Goal: Task Accomplishment & Management: Manage account settings

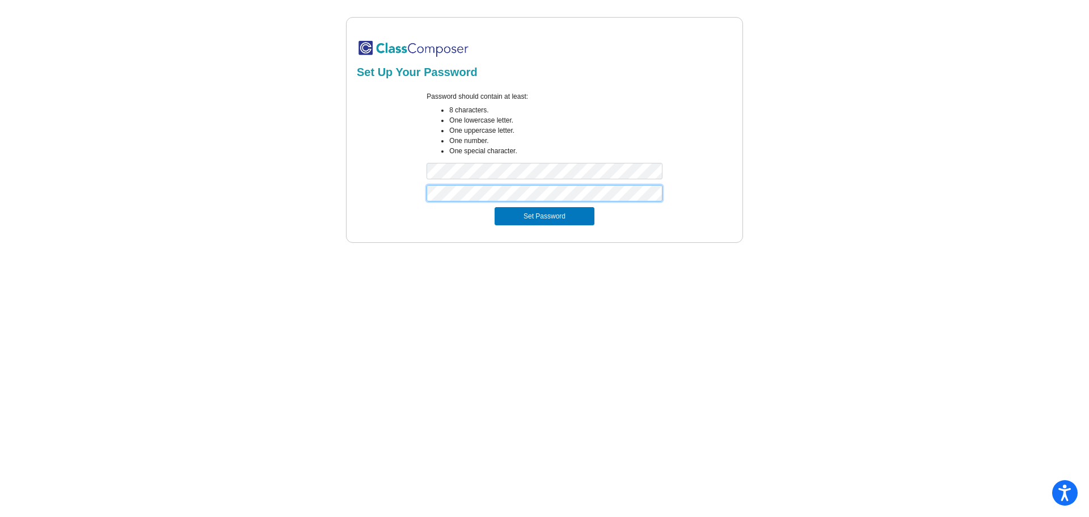
click at [494, 207] on button "Set Password" at bounding box center [544, 216] width 100 height 18
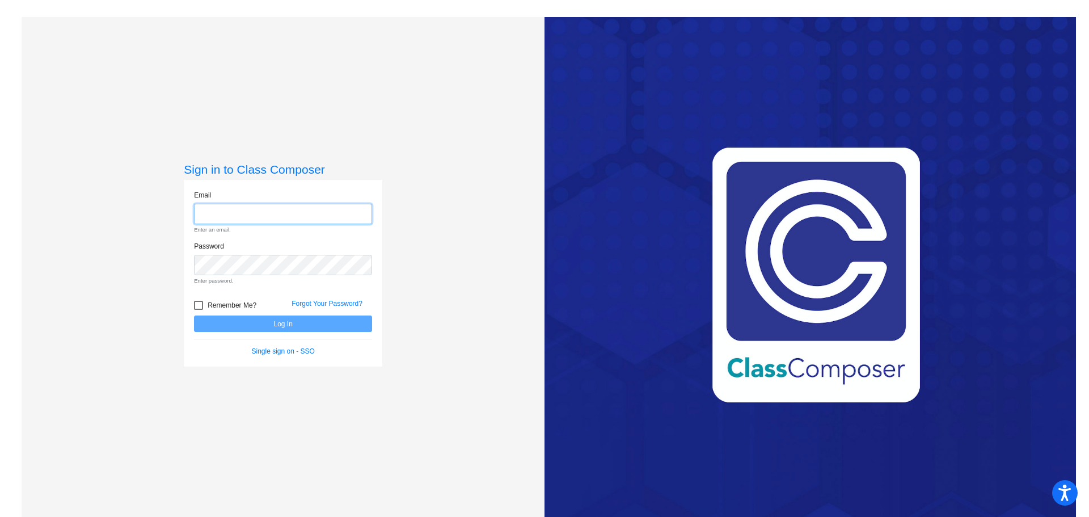
click at [211, 217] on input "email" at bounding box center [283, 214] width 178 height 21
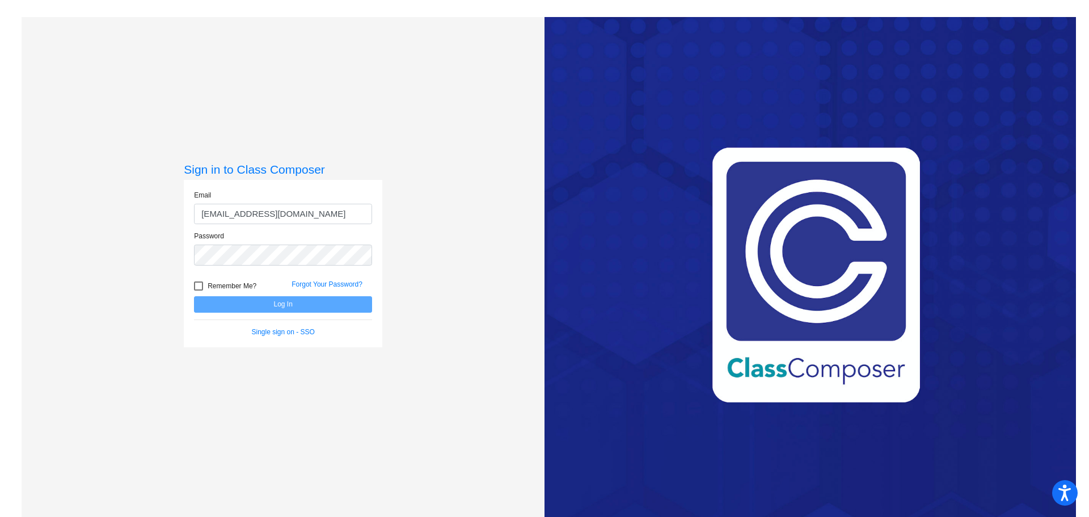
click at [314, 226] on div "Email [EMAIL_ADDRESS][DOMAIN_NAME]" at bounding box center [282, 210] width 195 height 41
drag, startPoint x: 312, startPoint y: 218, endPoint x: 177, endPoint y: 218, distance: 134.4
click at [177, 218] on div "Sign in to Class Composer Email [EMAIL_ADDRESS][DOMAIN_NAME] Password Remember …" at bounding box center [283, 275] width 523 height 517
type input "[EMAIL_ADDRESS][DOMAIN_NAME]"
click at [194, 296] on button "Log In" at bounding box center [283, 304] width 178 height 16
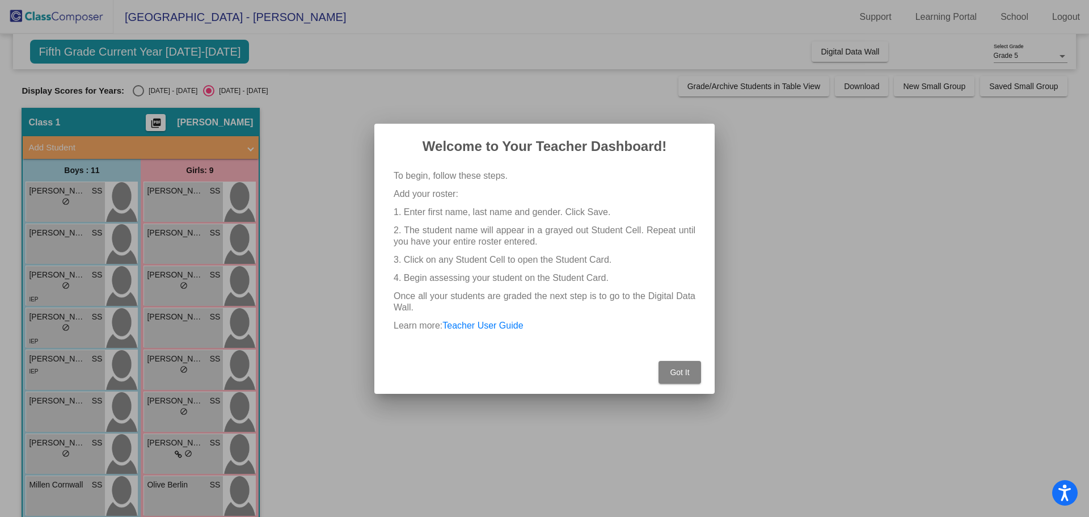
click at [684, 379] on button "Got It" at bounding box center [679, 372] width 43 height 23
